Goal: Information Seeking & Learning: Learn about a topic

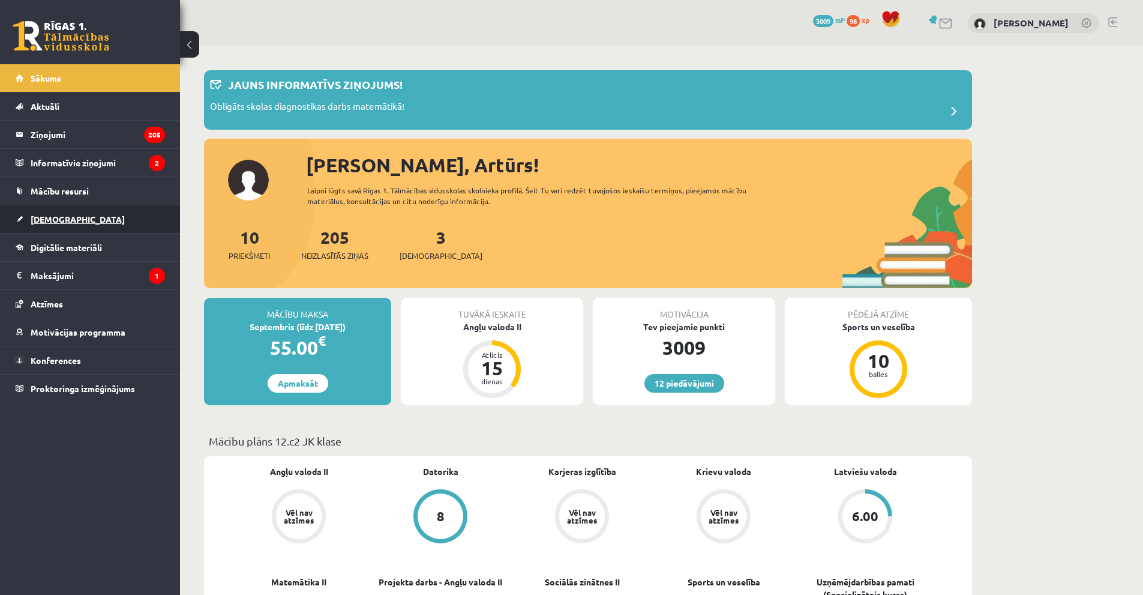
click at [79, 214] on link "[DEMOGRAPHIC_DATA]" at bounding box center [90, 219] width 149 height 28
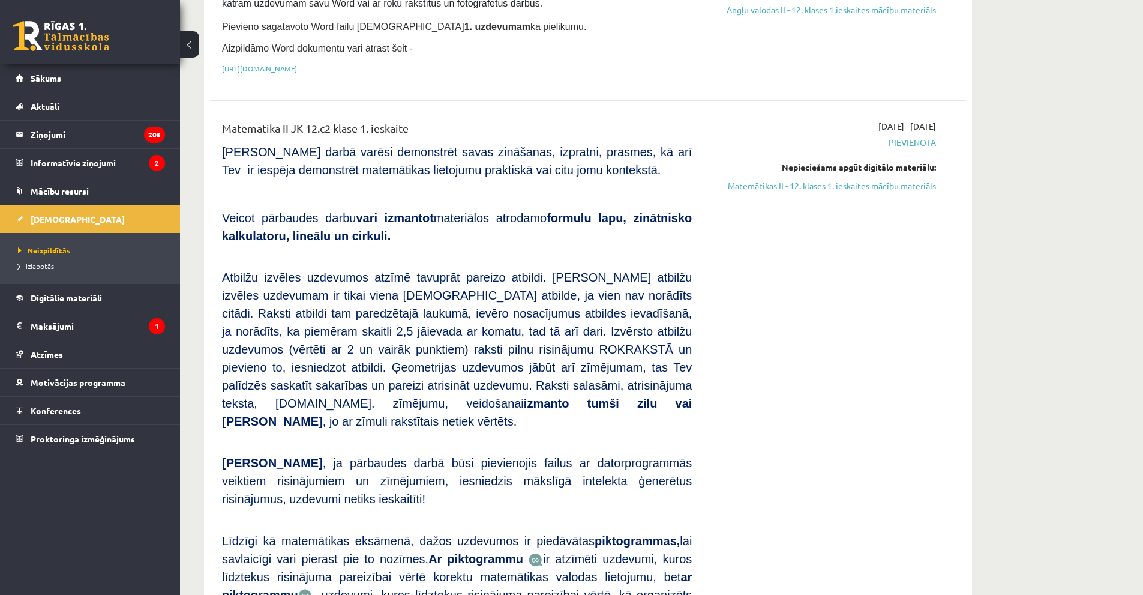
scroll to position [240, 0]
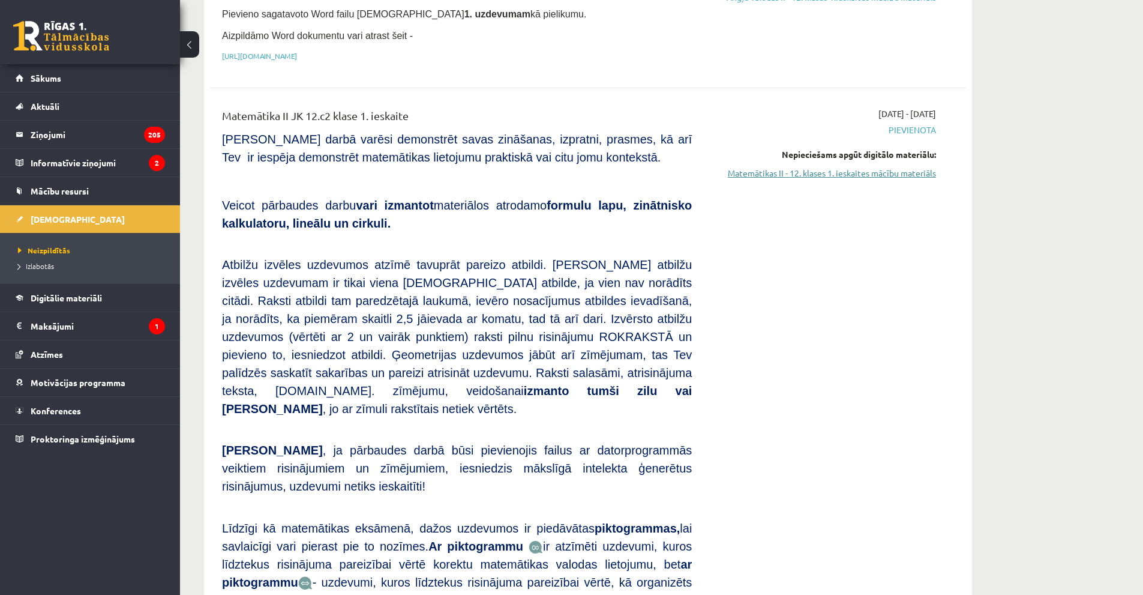
click at [854, 169] on link "Matemātikas II - 12. klases 1. ieskaites mācību materiāls" at bounding box center [823, 173] width 226 height 13
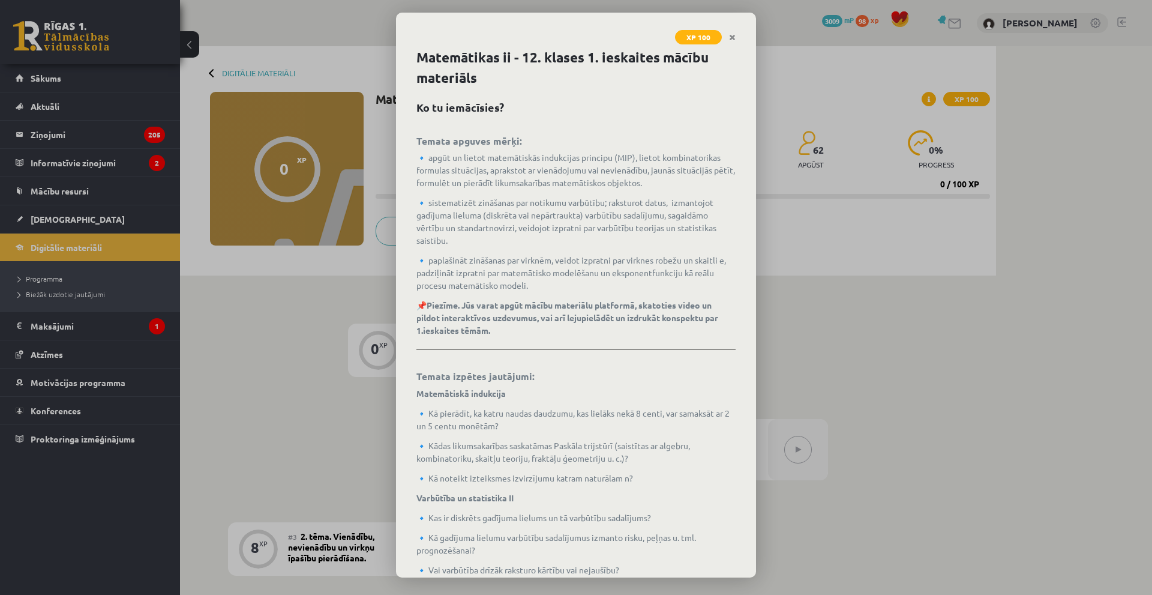
click at [737, 38] on link "Close" at bounding box center [732, 37] width 21 height 23
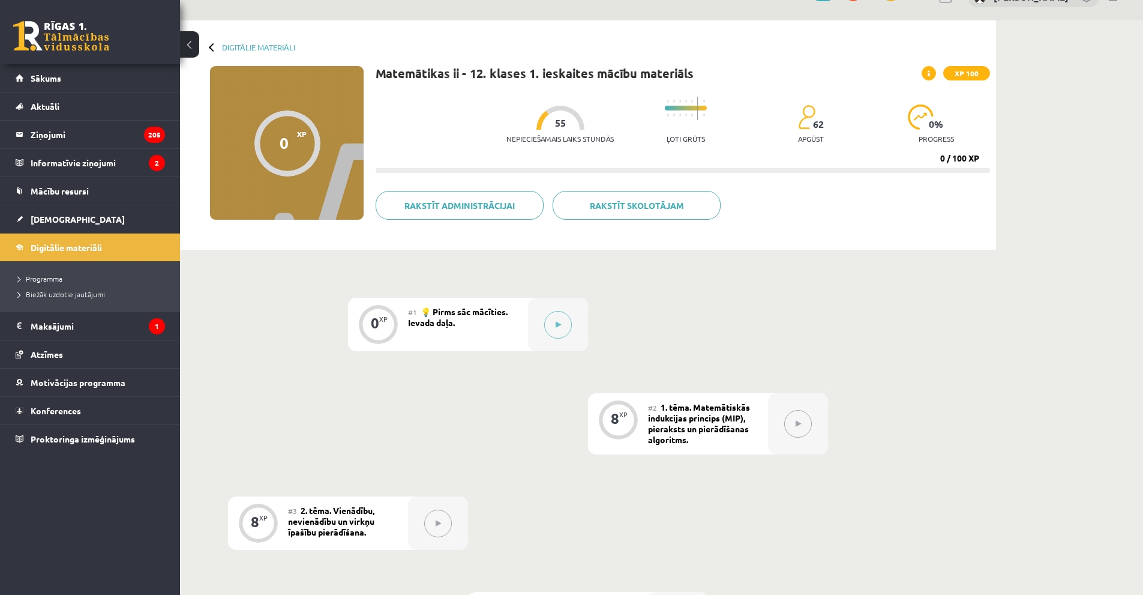
scroll to position [120, 0]
